Goal: Task Accomplishment & Management: Use online tool/utility

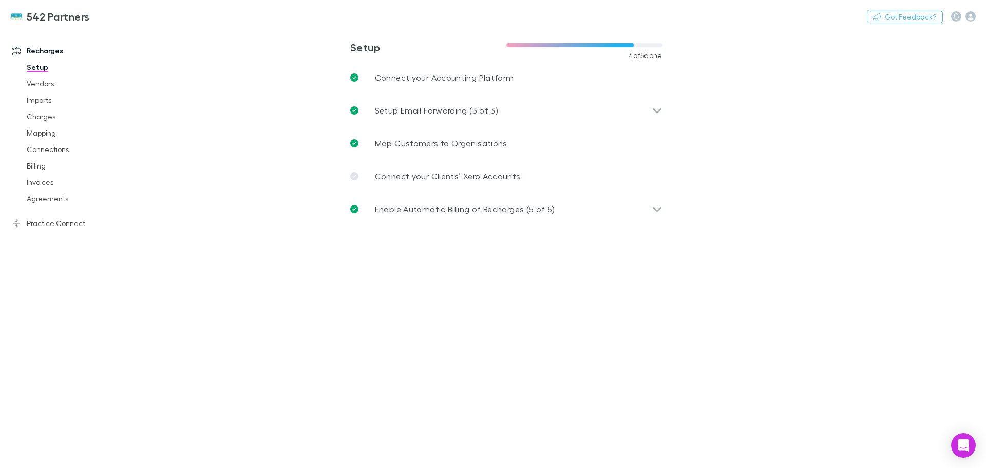
click at [54, 198] on link "Agreements" at bounding box center [77, 199] width 122 height 16
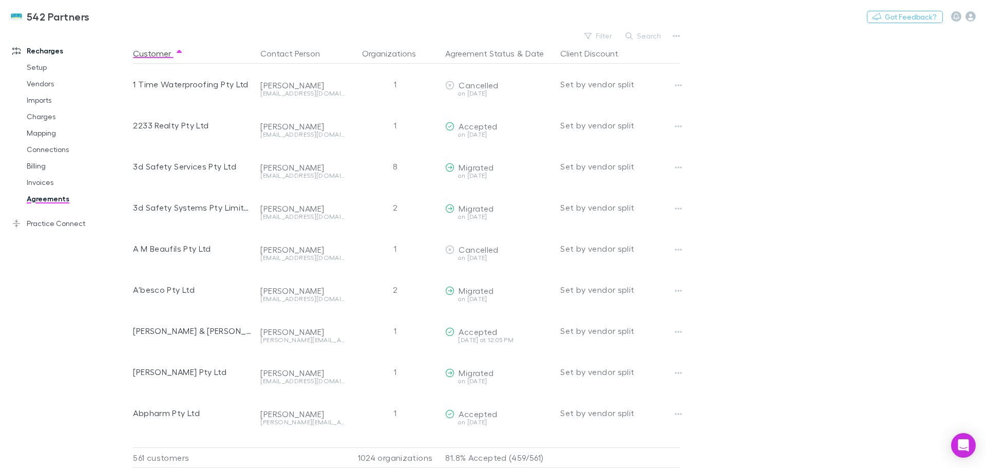
click at [638, 35] on button "Search" at bounding box center [643, 36] width 47 height 12
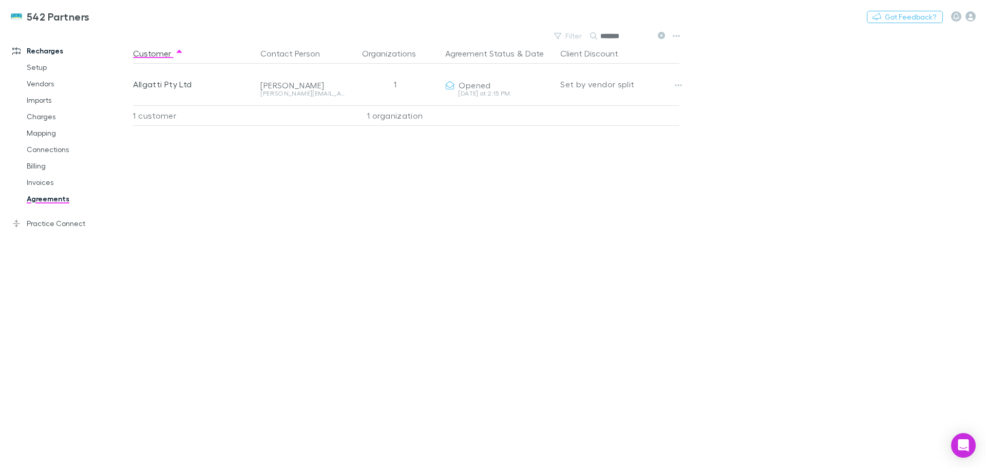
type input "*******"
click at [675, 85] on icon "button" at bounding box center [678, 85] width 7 height 2
click at [568, 162] on p "Open contact in Xero" at bounding box center [615, 161] width 125 height 12
click at [188, 191] on div "Customer Contact Person Organizations Agreement Status & Date Client Discount A…" at bounding box center [415, 255] width 565 height 425
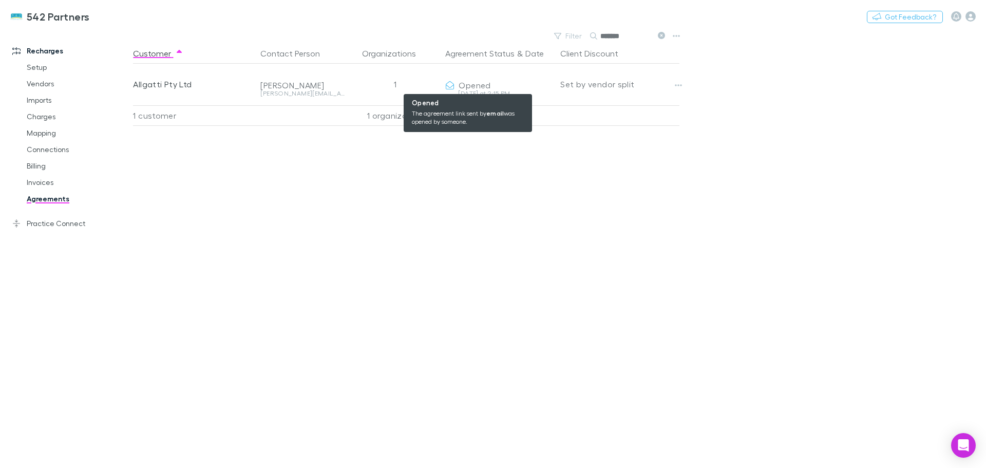
click at [451, 85] on icon at bounding box center [449, 85] width 9 height 8
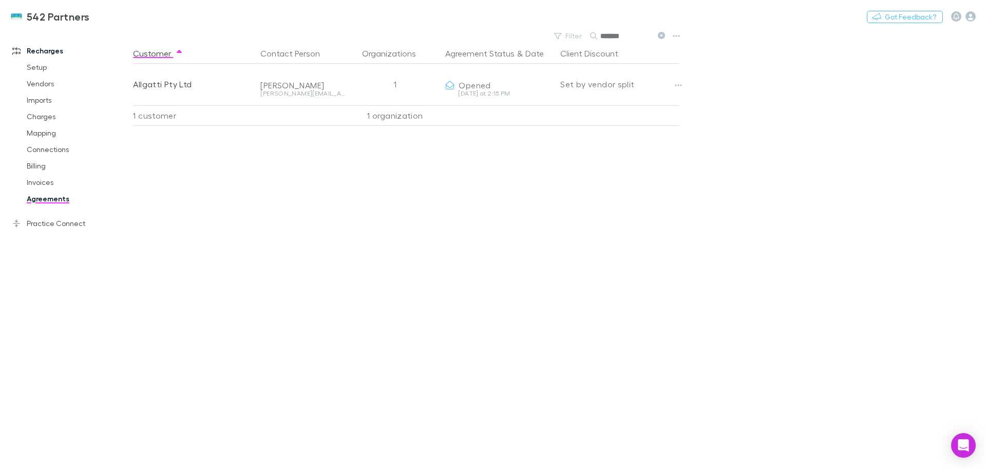
click at [675, 86] on icon "button" at bounding box center [678, 85] width 7 height 8
click at [765, 97] on div at bounding box center [493, 234] width 986 height 468
